Goal: Information Seeking & Learning: Learn about a topic

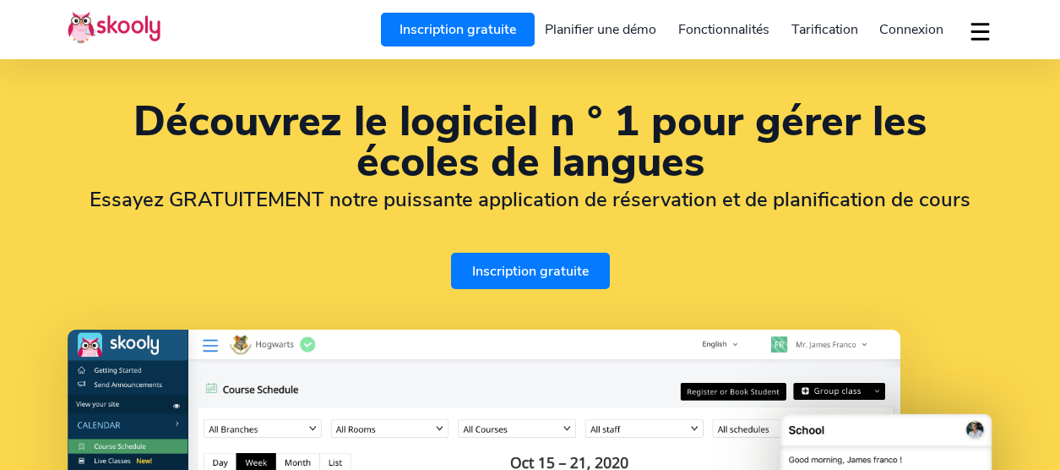
select select "fr"
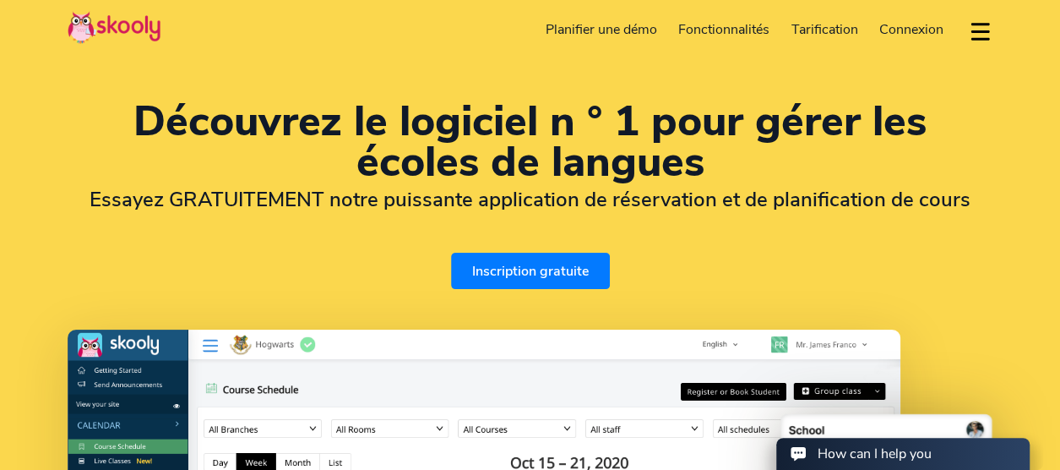
select select "1"
select select "[GEOGRAPHIC_DATA]"
select select "America/New_York"
click at [829, 26] on span "Tarification" at bounding box center [824, 29] width 67 height 19
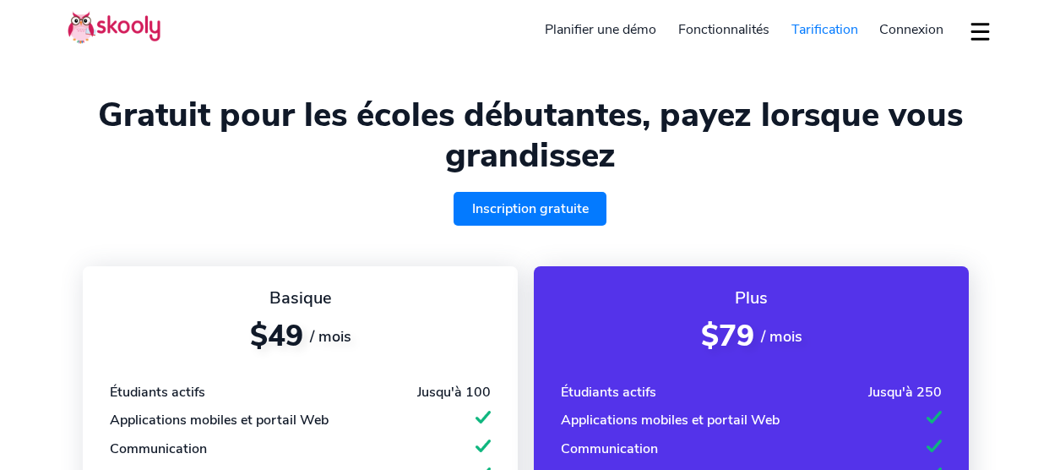
select select "fr"
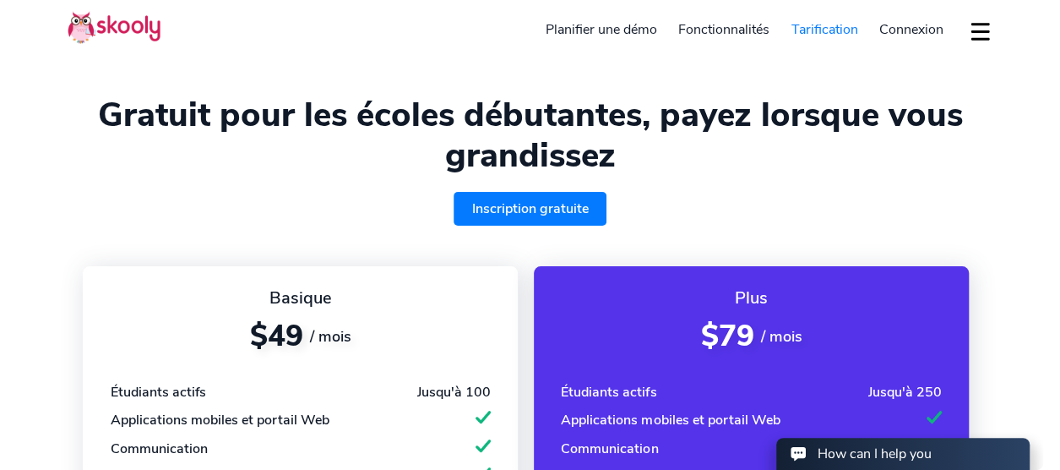
select select "1"
select select "[GEOGRAPHIC_DATA]"
select select "America/New_York"
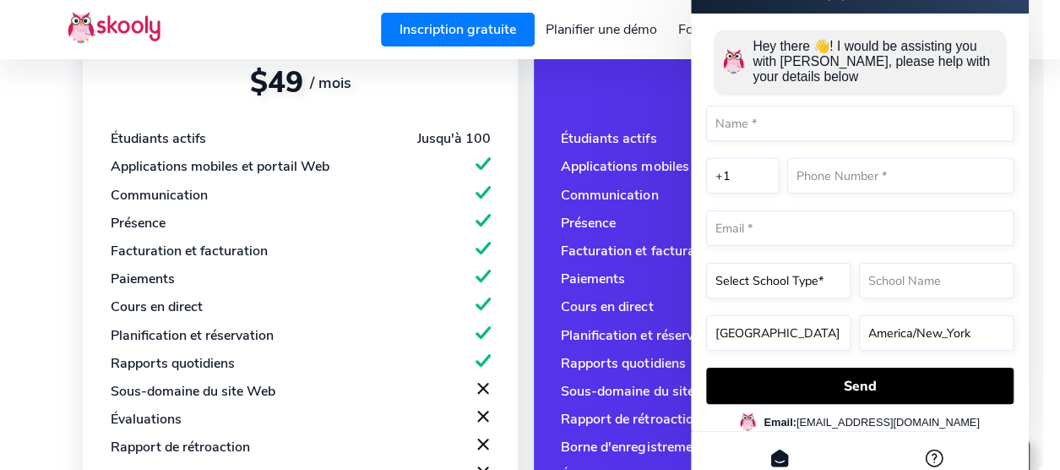
scroll to position [338, 0]
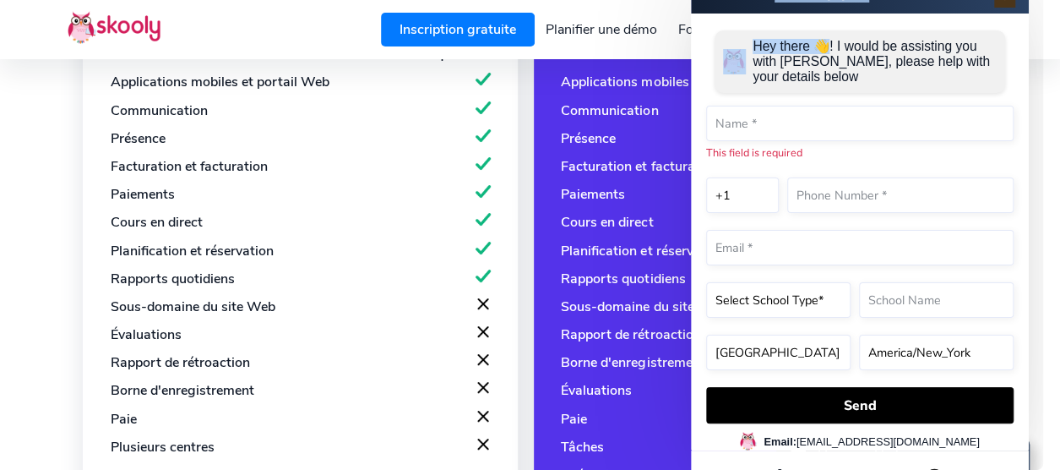
drag, startPoint x: 772, startPoint y: 5, endPoint x: 823, endPoint y: 32, distance: 58.2
click at [823, 32] on div "How can I help you Hey there 👋! I would be assisting you with Skooly, please he…" at bounding box center [860, 221] width 338 height 507
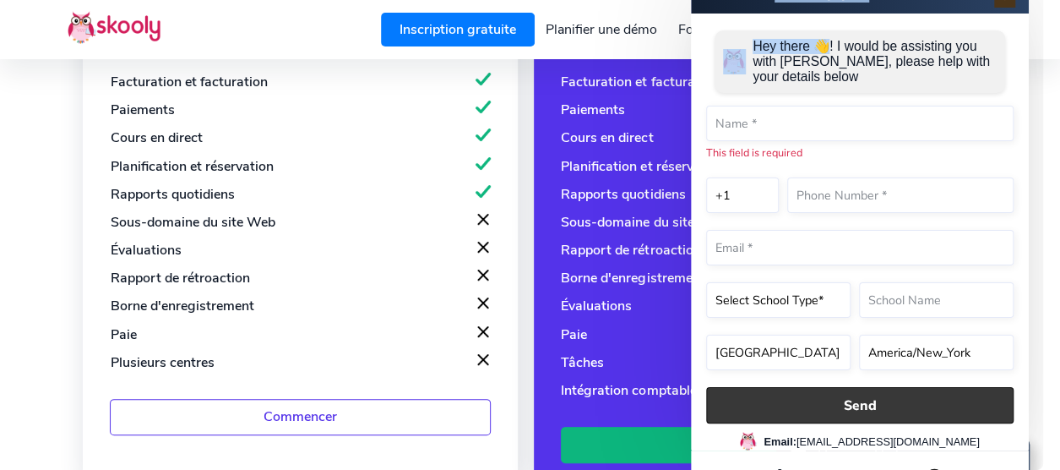
scroll to position [929, 0]
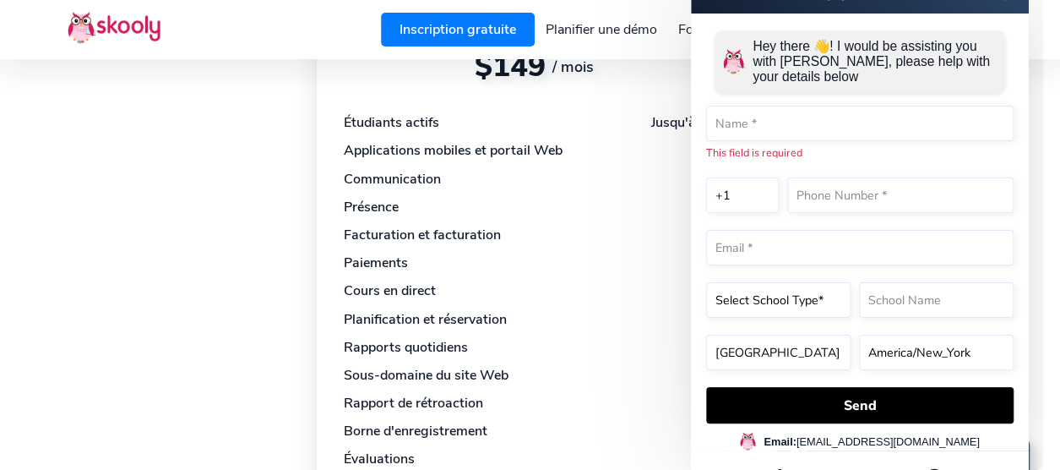
click at [1021, 40] on div "Hey there 👋! I would be assisting you with Skooly, please help with your detail…" at bounding box center [860, 232] width 338 height 437
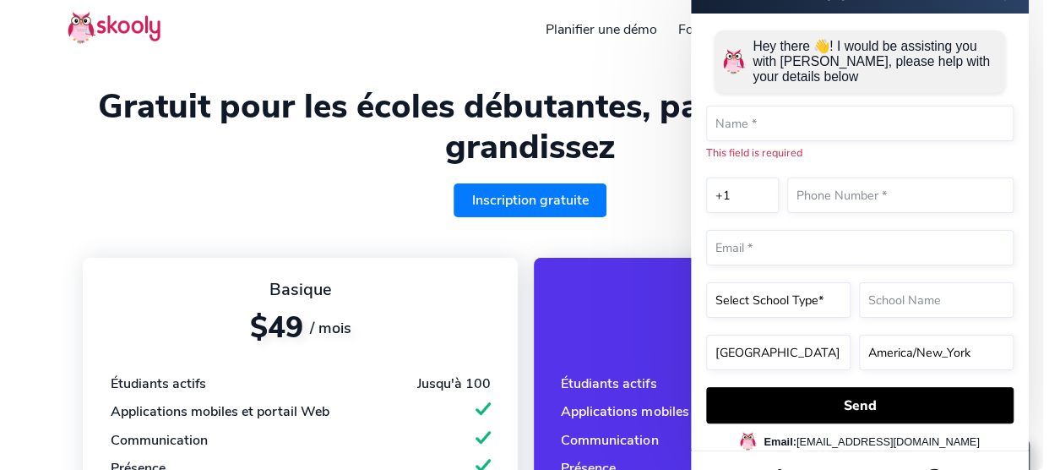
scroll to position [0, 0]
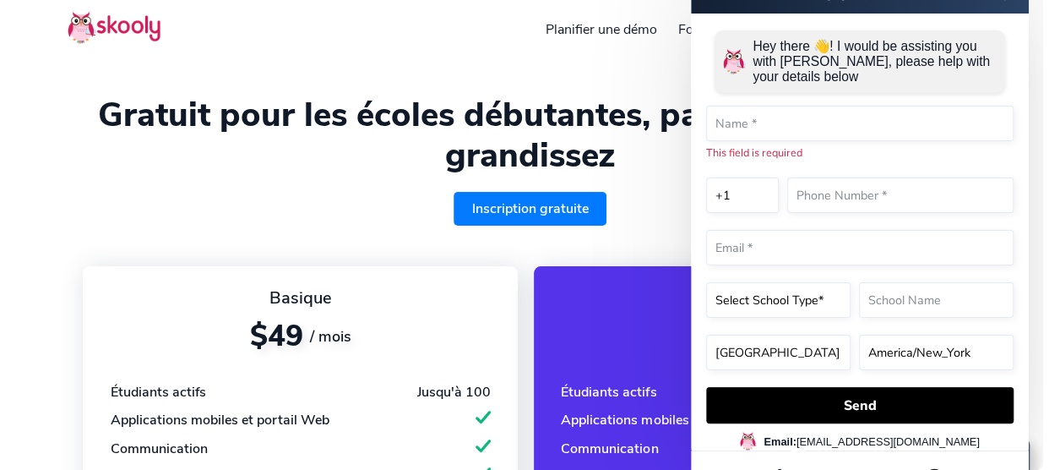
click at [802, 52] on p "Hey there 👋! I would be assisting you with [PERSON_NAME], please help with your…" at bounding box center [875, 62] width 244 height 46
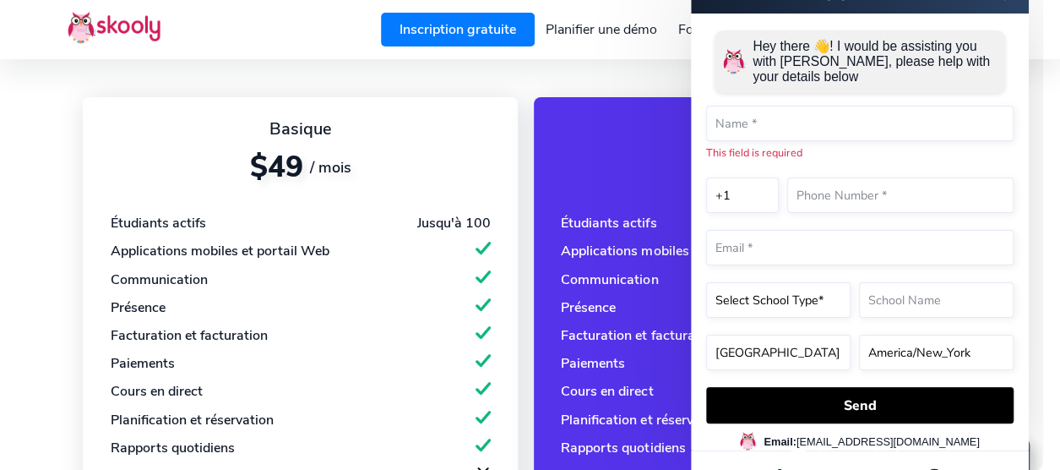
scroll to position [253, 0]
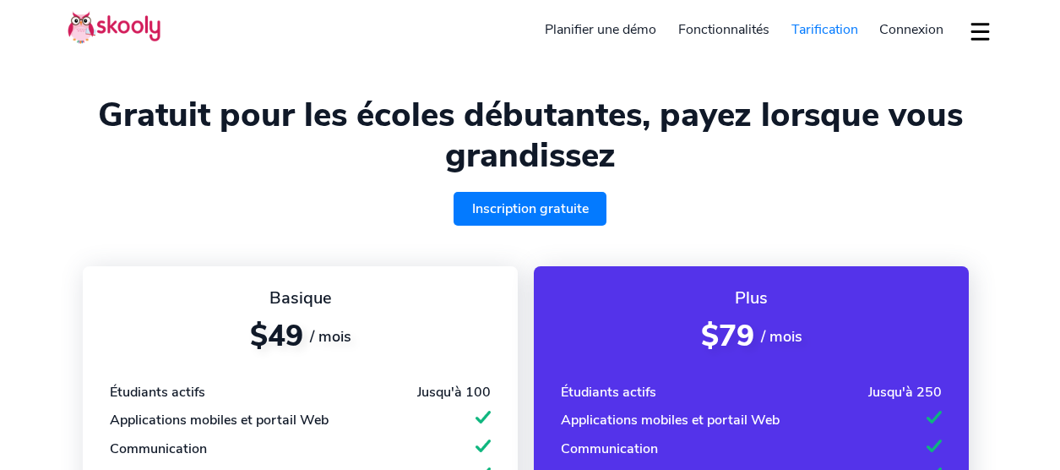
select select "fr"
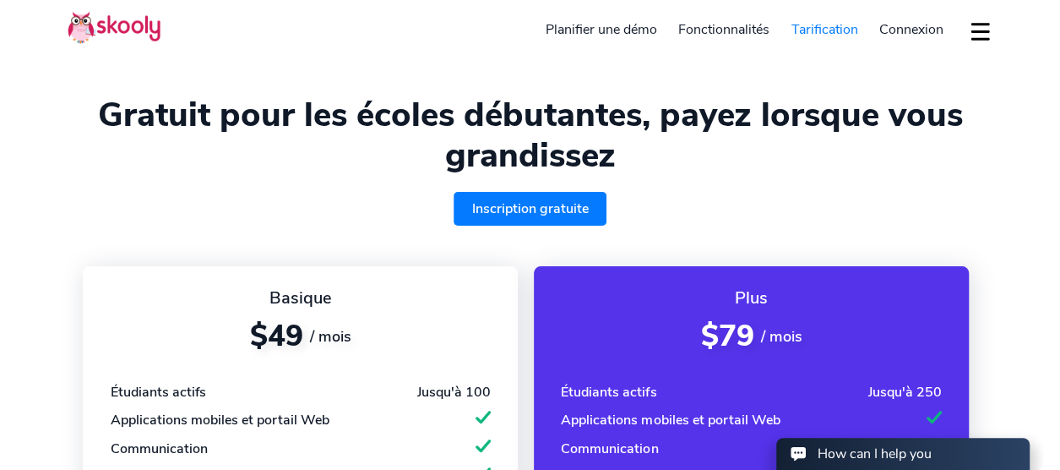
select select "1"
select select "[GEOGRAPHIC_DATA]"
select select "America/New_York"
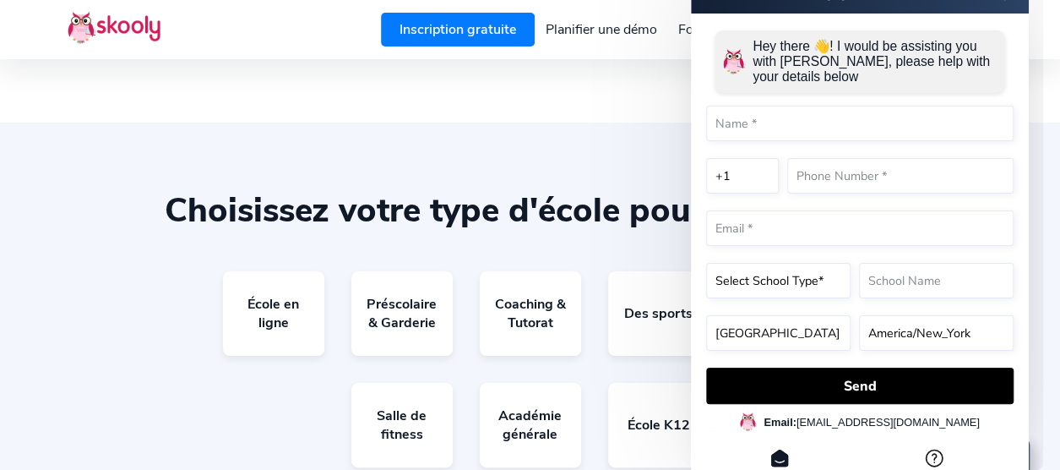
scroll to position [1436, 0]
